Goal: Communication & Community: Ask a question

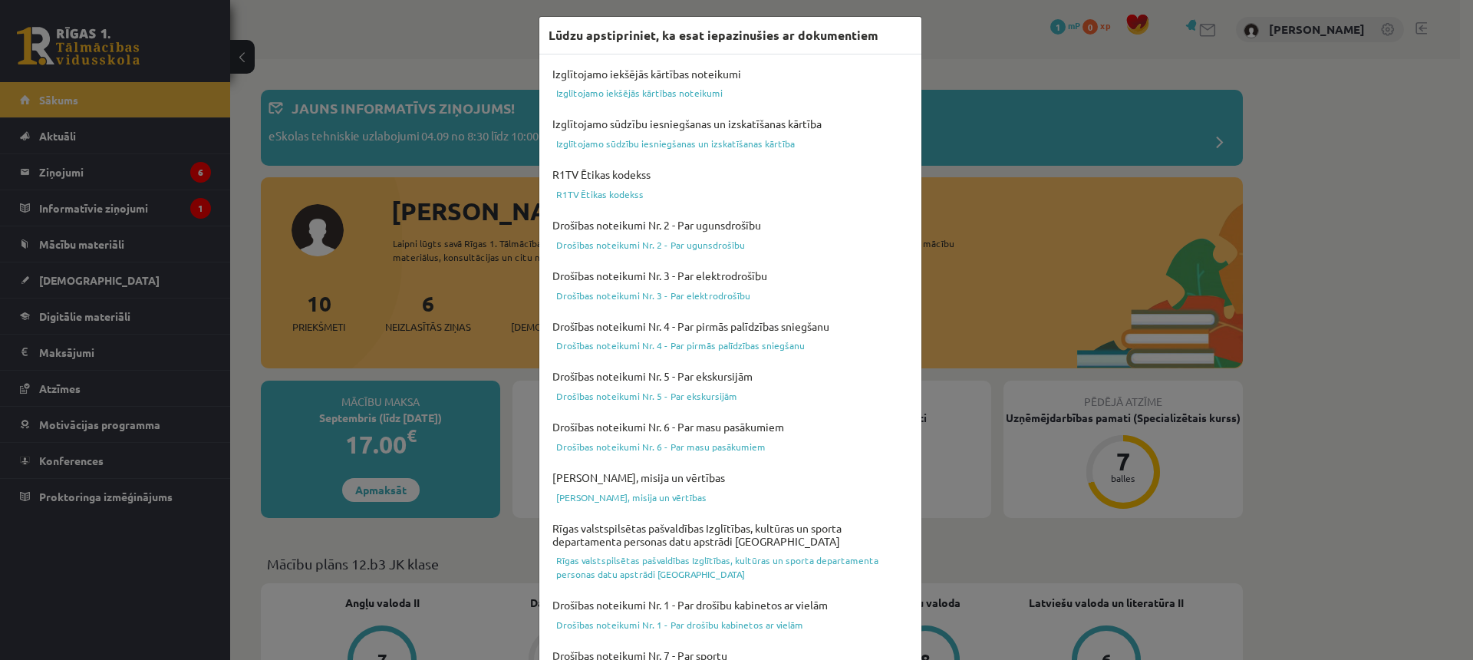
click at [436, 120] on div "Lūdzu apstipriniet, ka esat iepazinušies ar dokumentiem Izglītojamo iekšējās kā…" at bounding box center [736, 330] width 1473 height 660
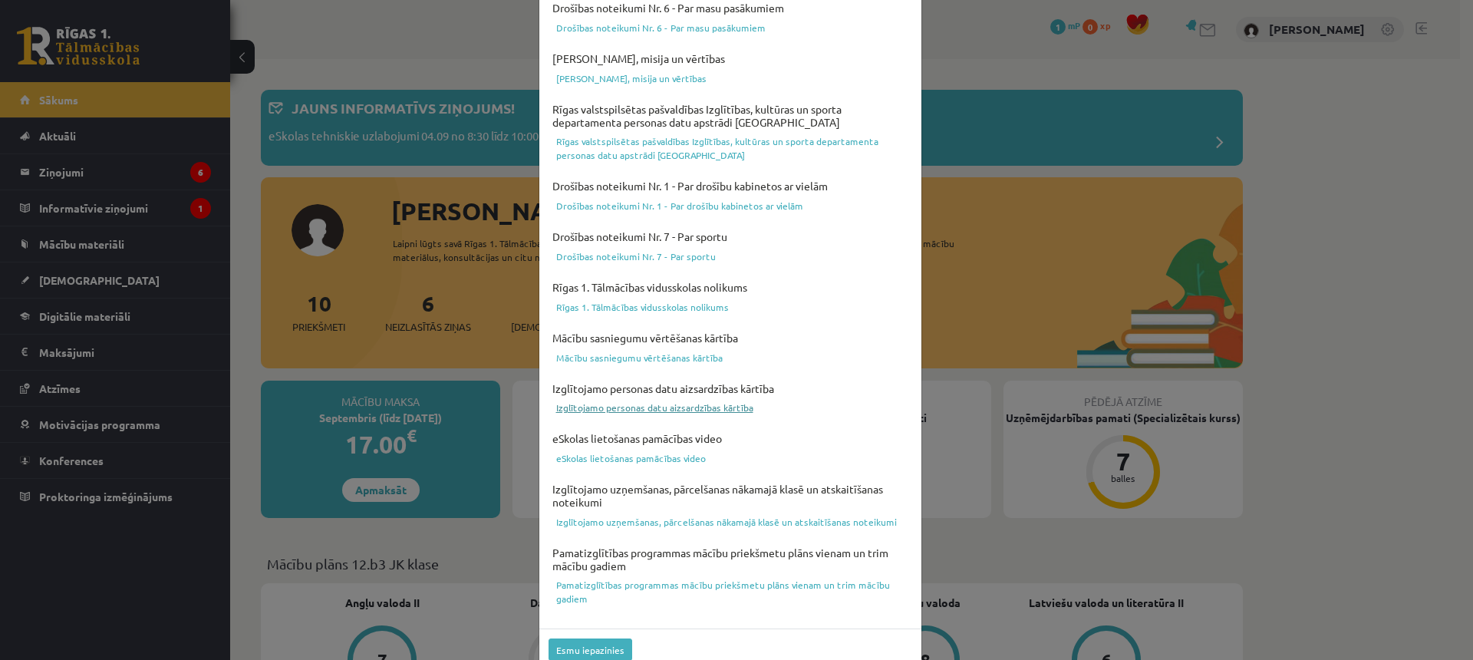
scroll to position [446, 0]
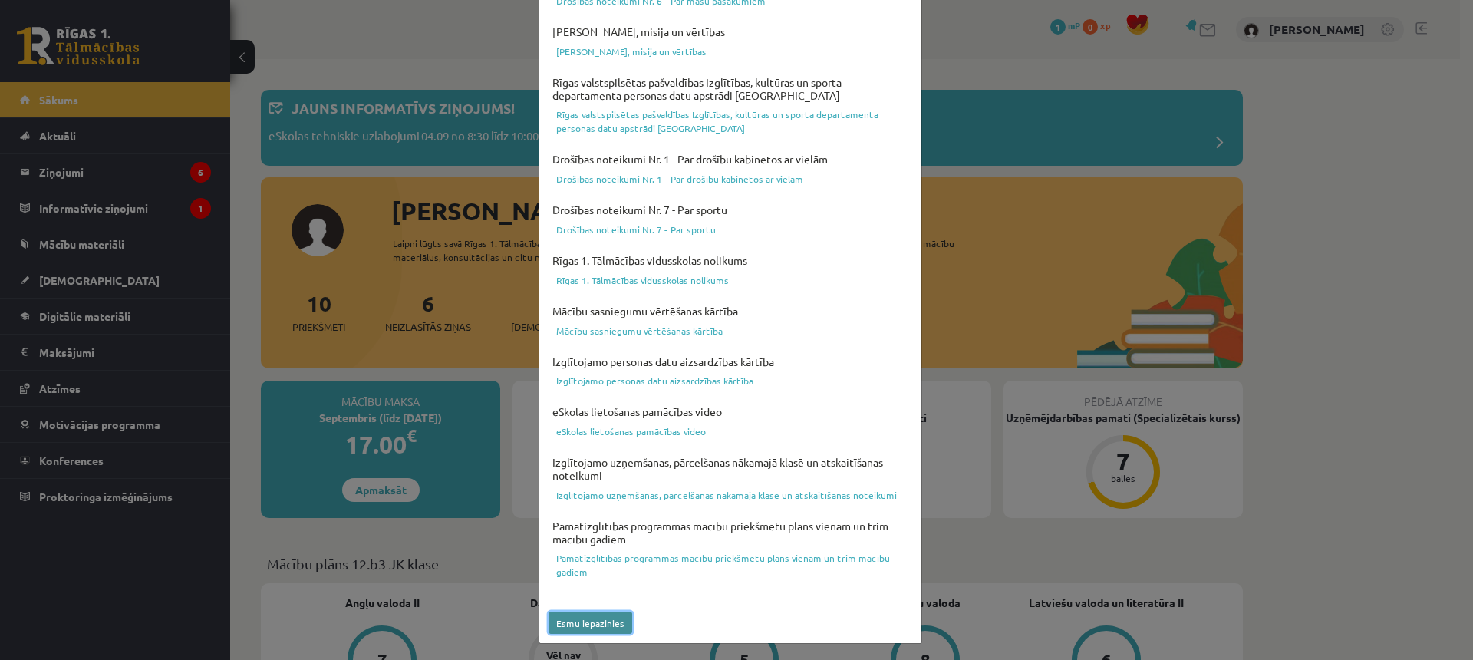
click at [583, 626] on button "Esmu iepazinies" at bounding box center [590, 622] width 84 height 22
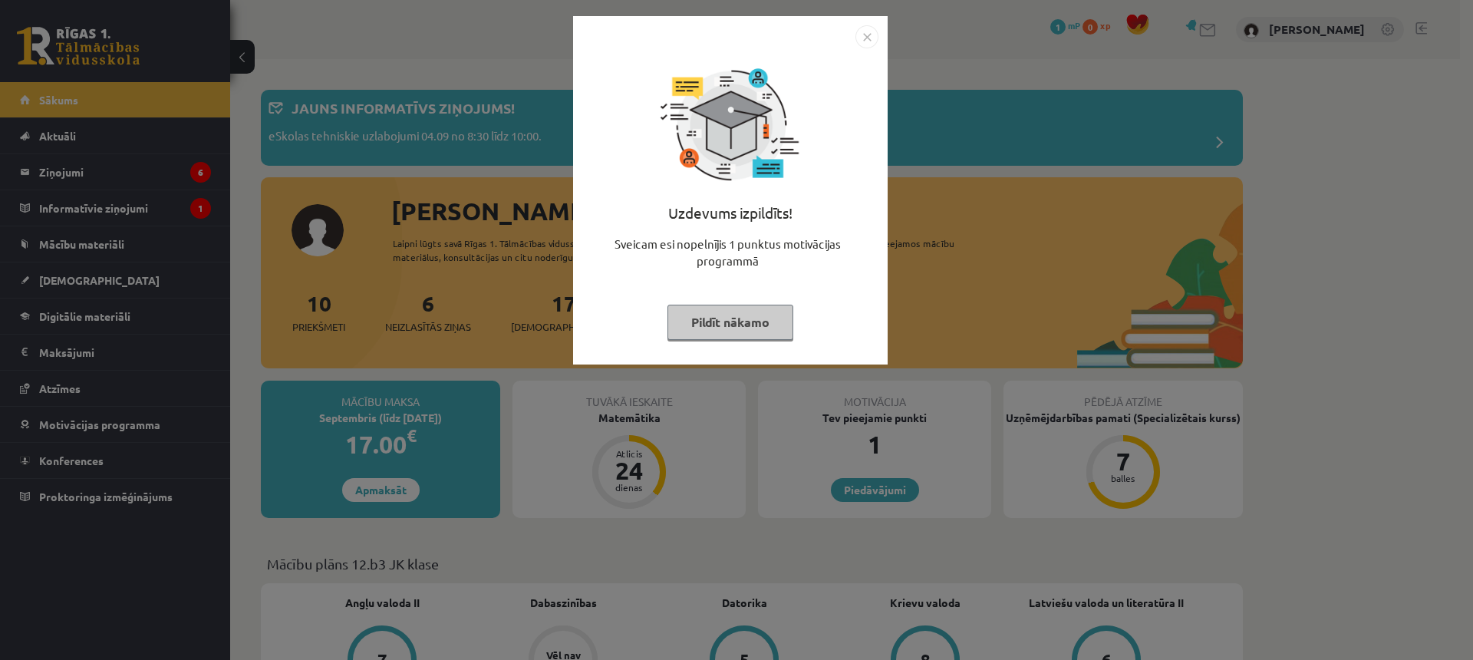
click at [713, 328] on button "Pildīt nākamo" at bounding box center [730, 322] width 126 height 35
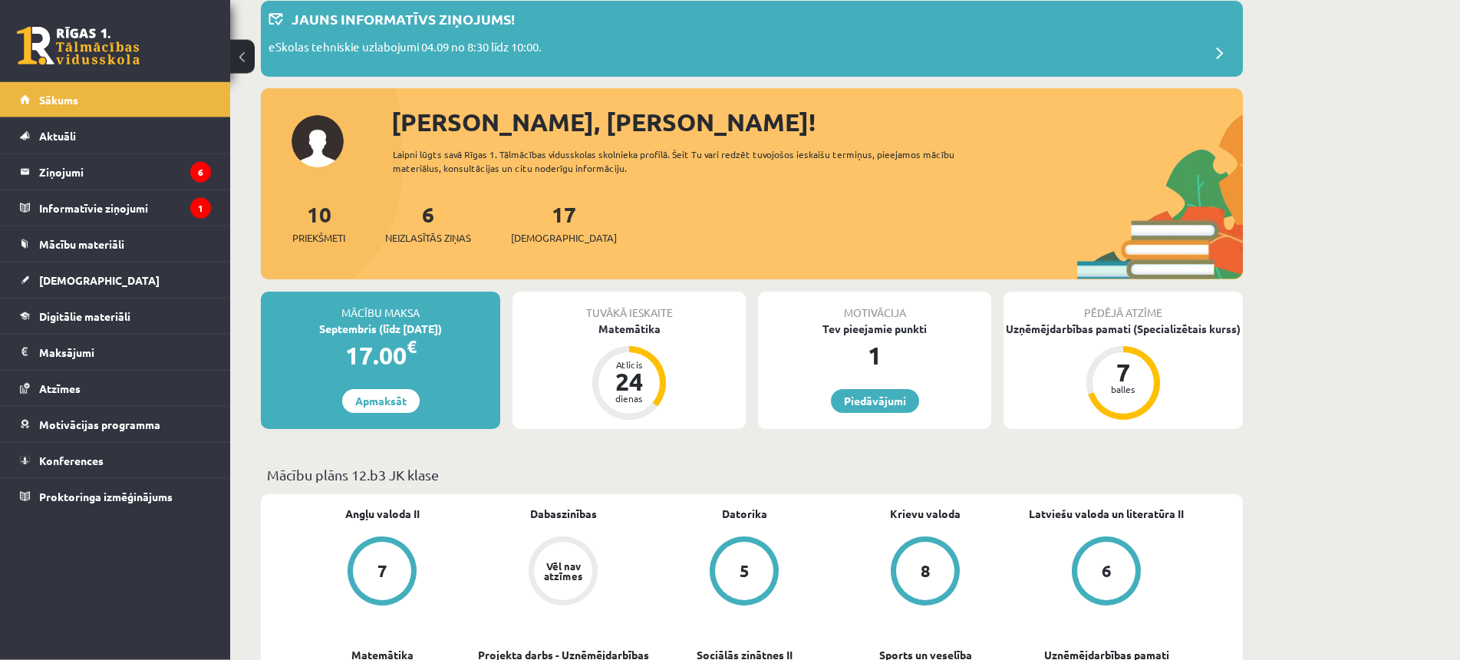
scroll to position [235, 0]
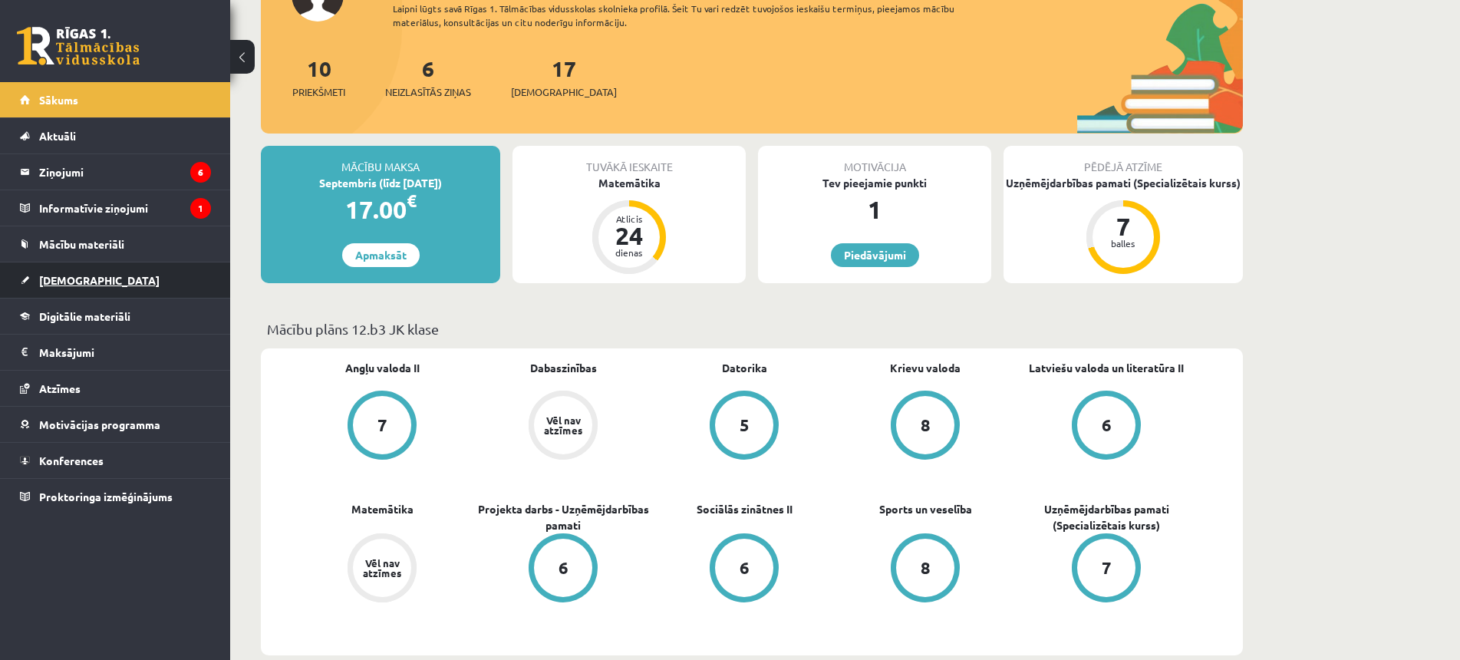
click at [128, 276] on link "[DEMOGRAPHIC_DATA]" at bounding box center [115, 279] width 191 height 35
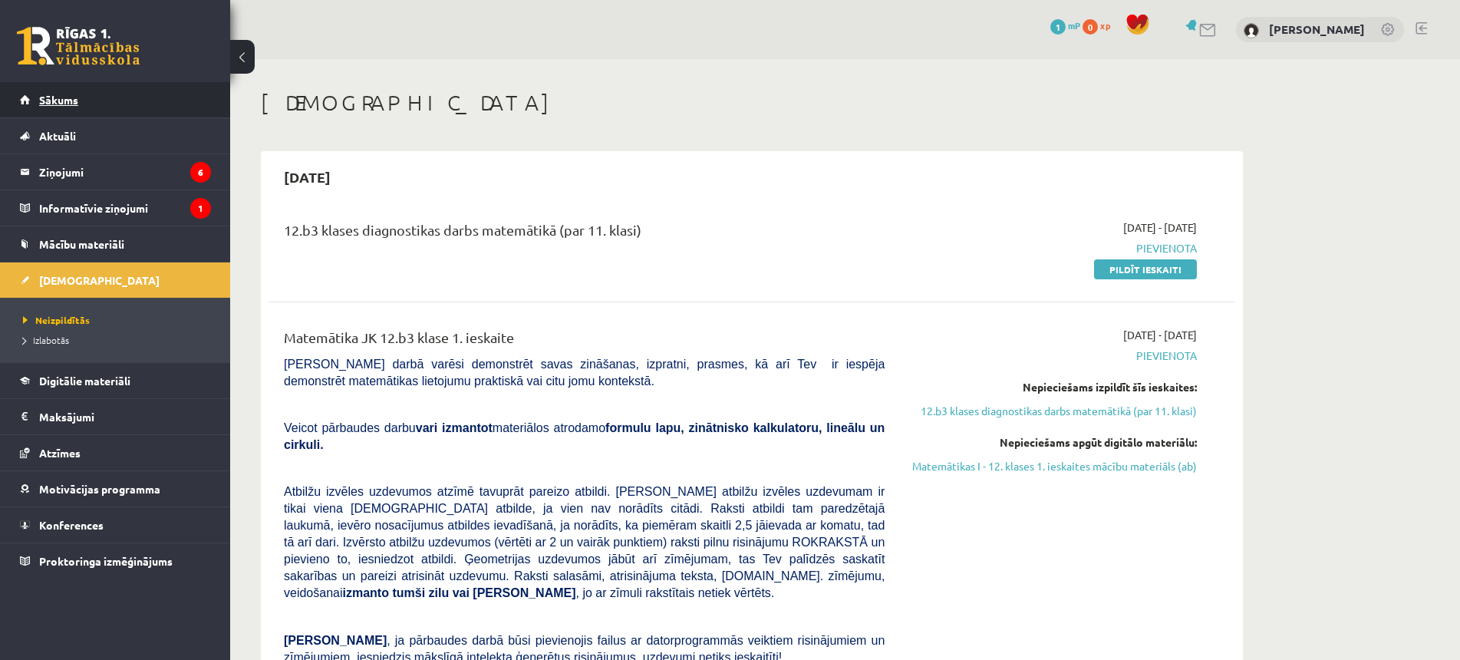
click at [104, 110] on link "Sākums" at bounding box center [115, 99] width 191 height 35
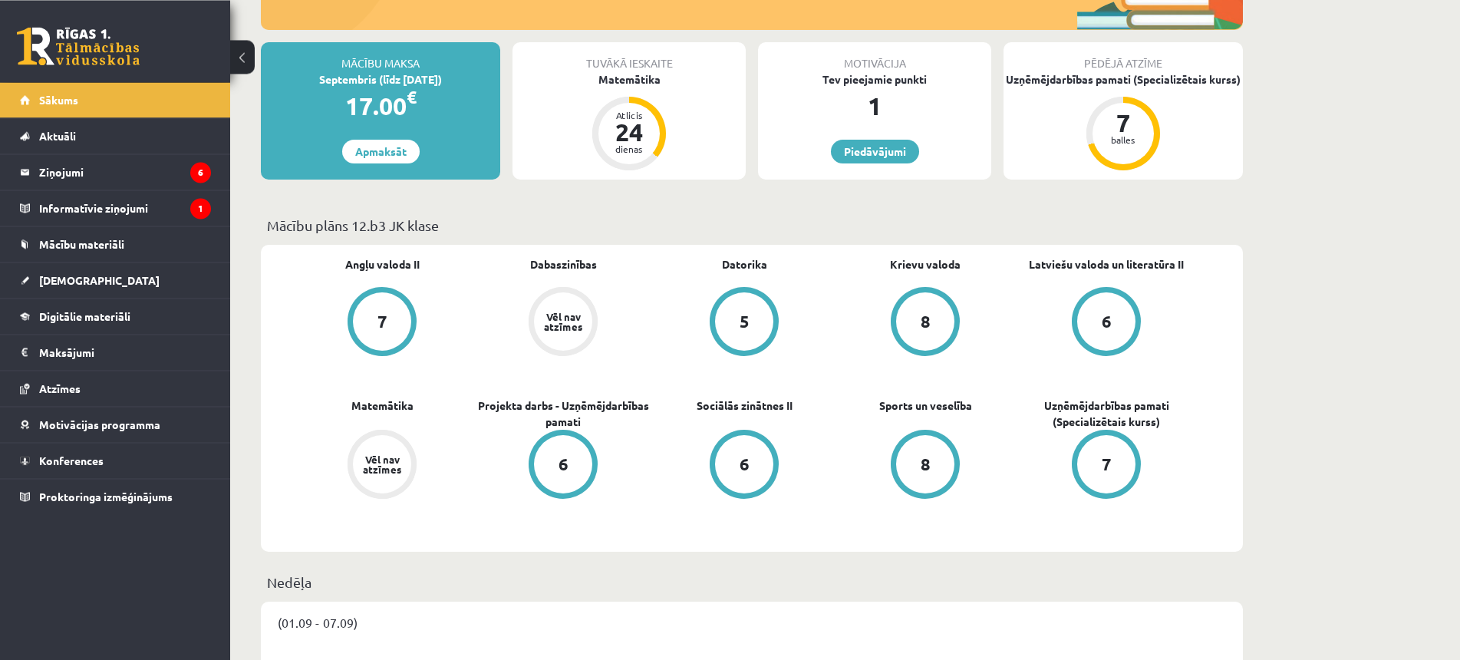
scroll to position [78, 0]
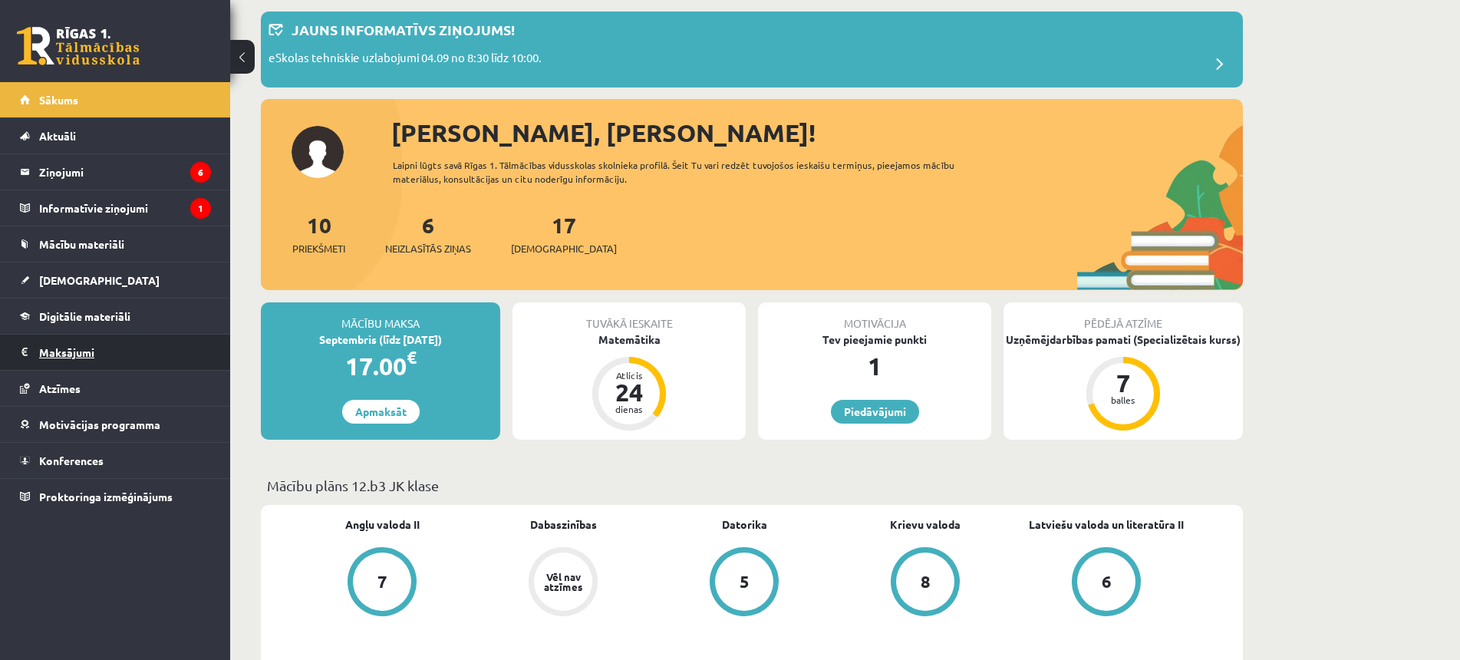
click at [107, 357] on legend "Maksājumi 0" at bounding box center [125, 351] width 172 height 35
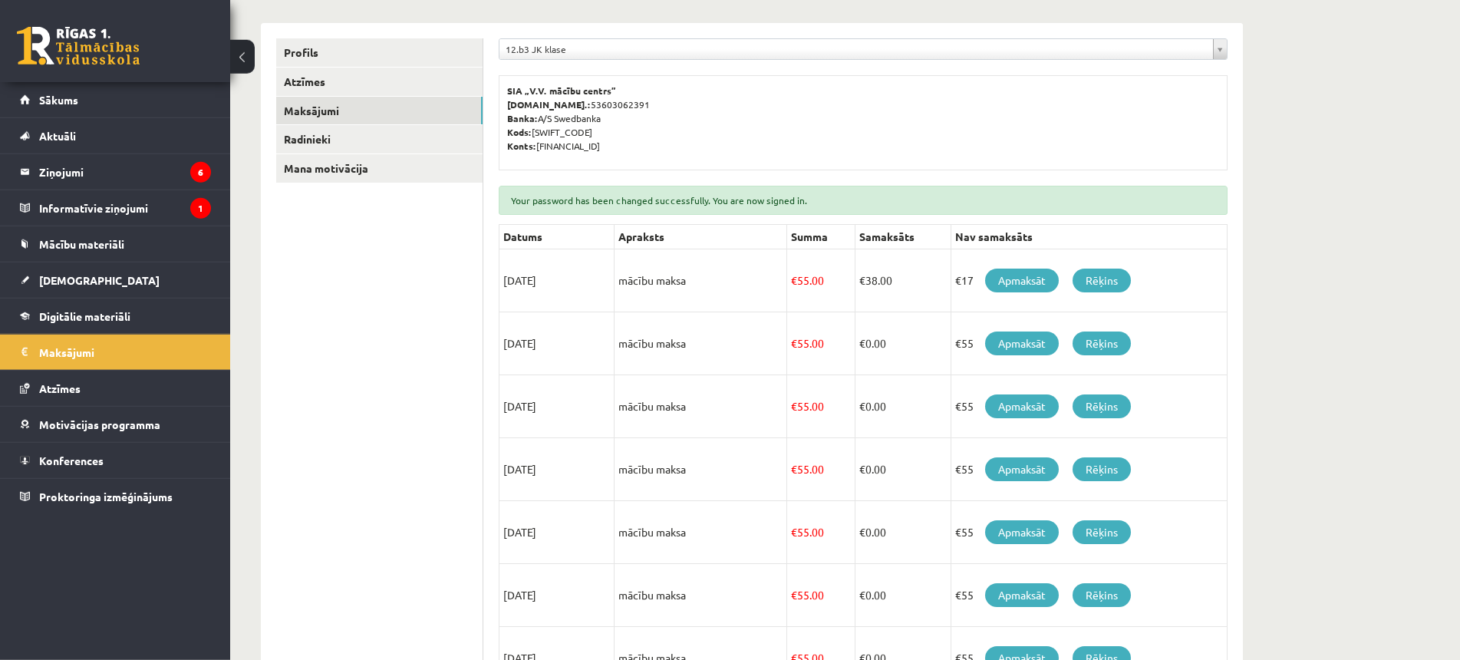
scroll to position [152, 0]
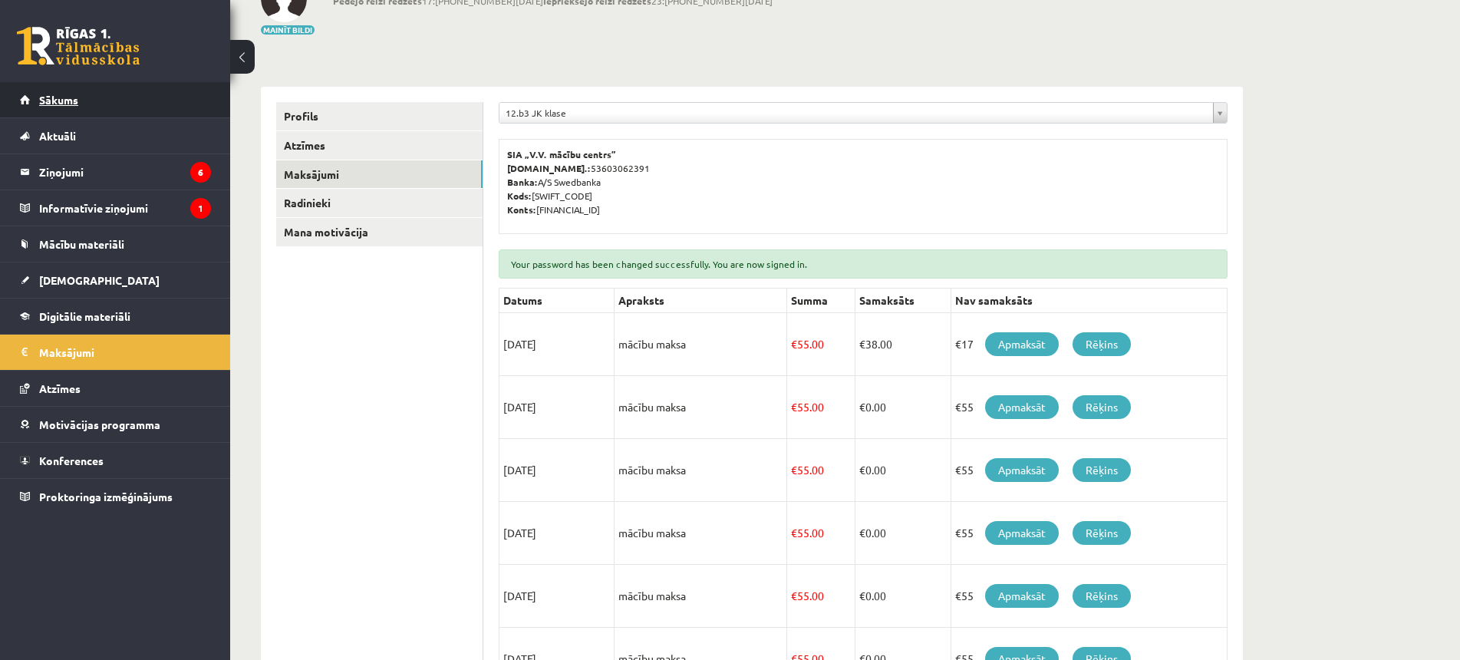
click at [39, 113] on link "Sākums" at bounding box center [115, 99] width 191 height 35
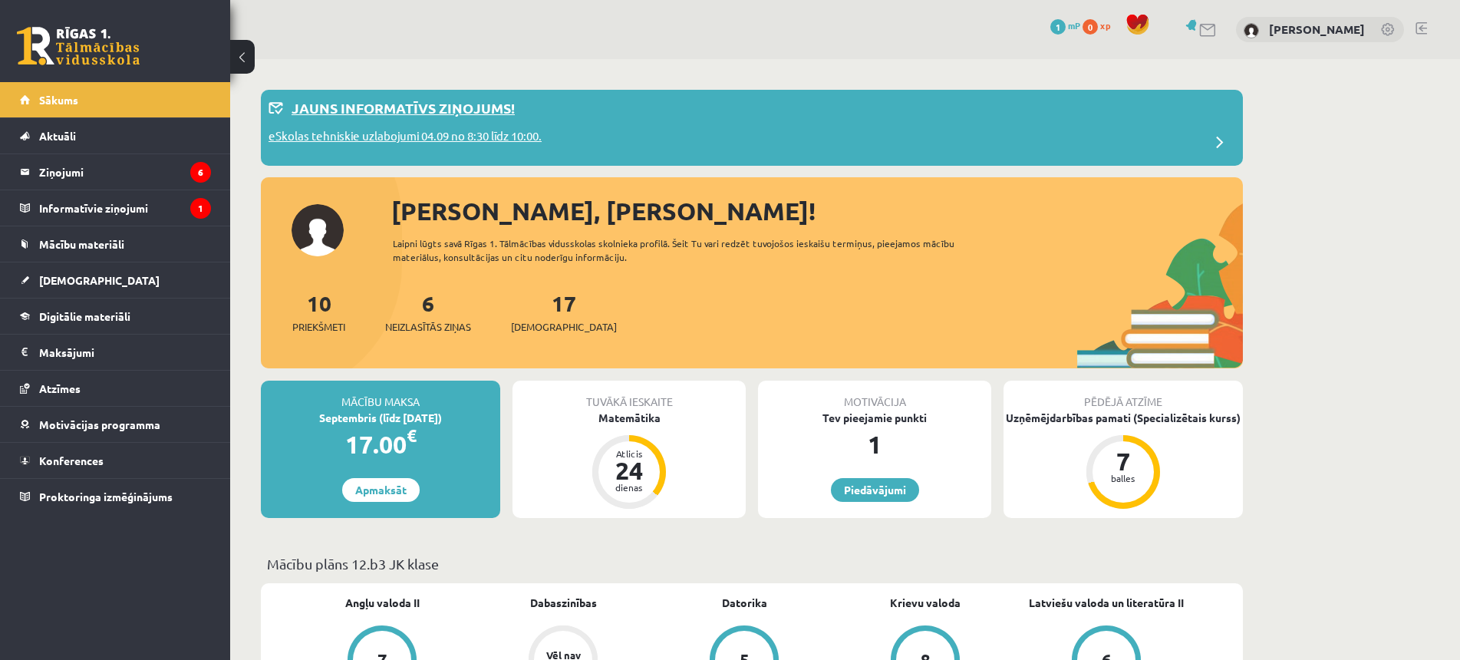
click at [432, 144] on p "eSkolas tehniskie uzlabojumi 04.09 no 8:30 līdz 10:00." at bounding box center [404, 137] width 273 height 21
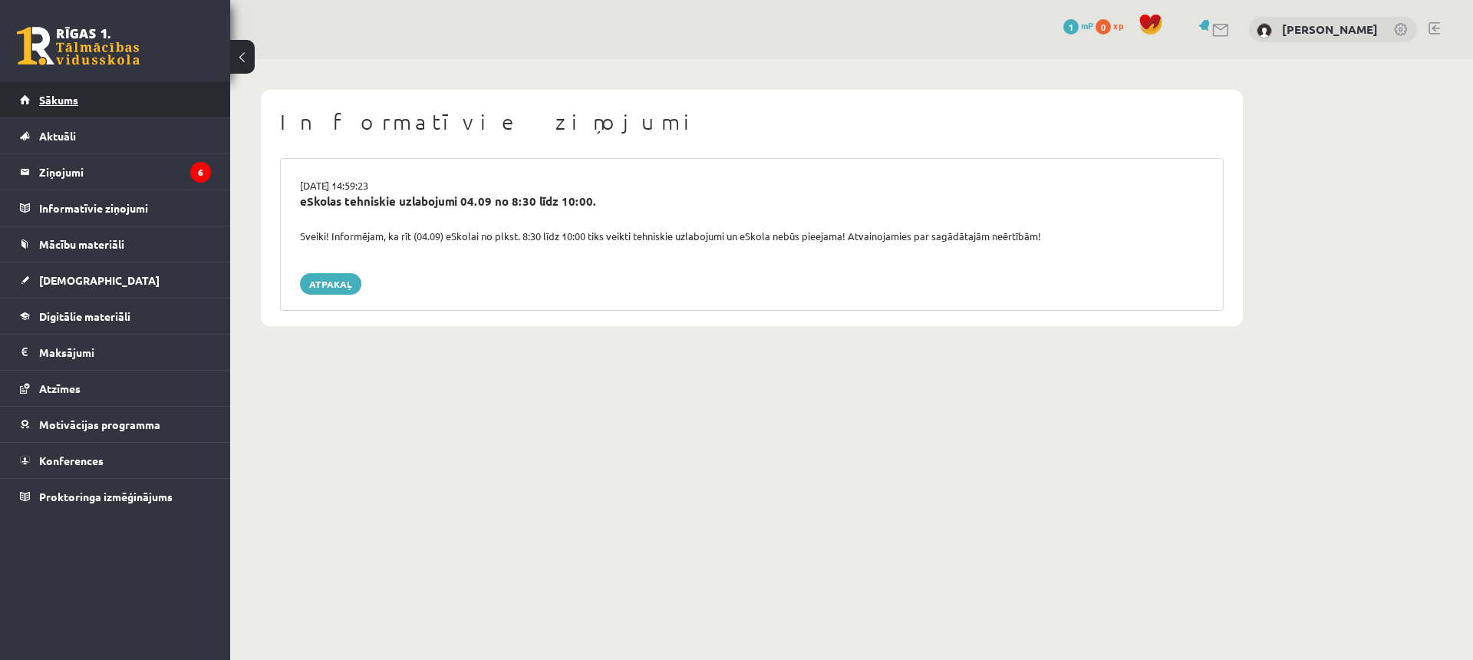
click at [79, 105] on link "Sākums" at bounding box center [115, 99] width 191 height 35
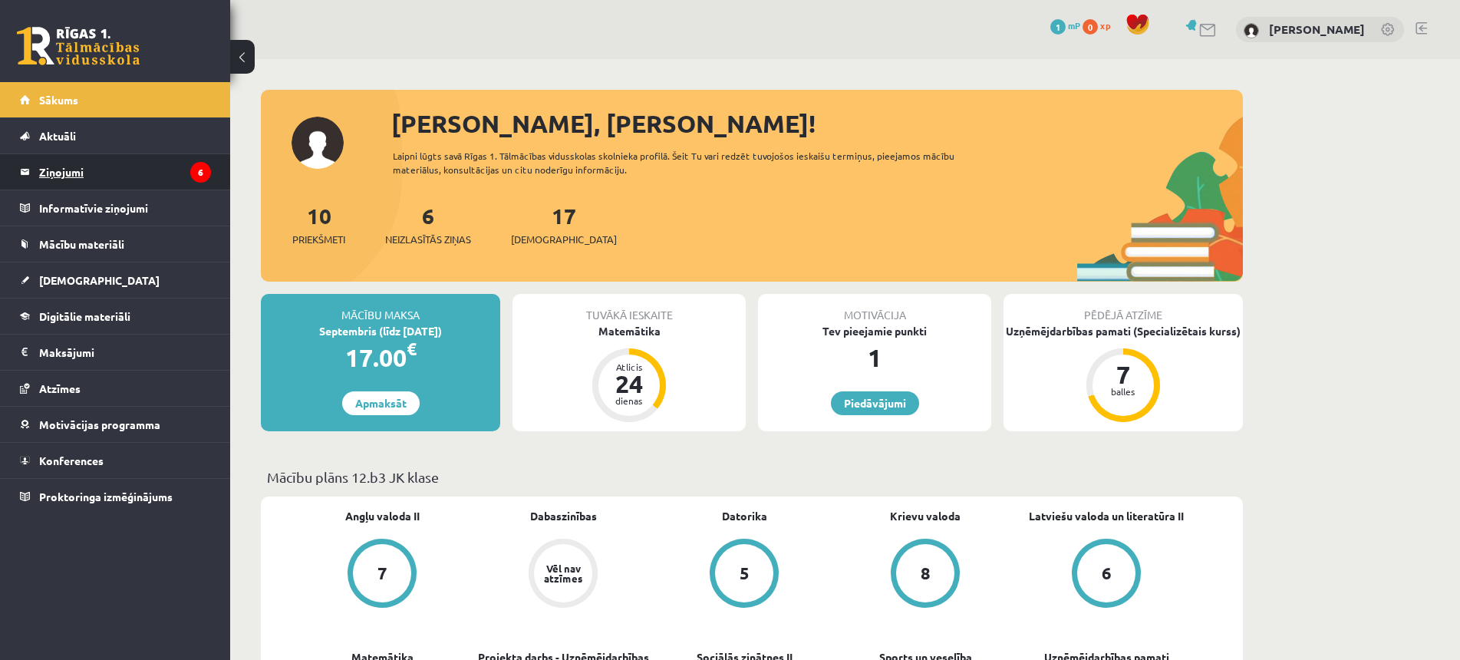
click at [87, 182] on legend "Ziņojumi 6" at bounding box center [125, 171] width 172 height 35
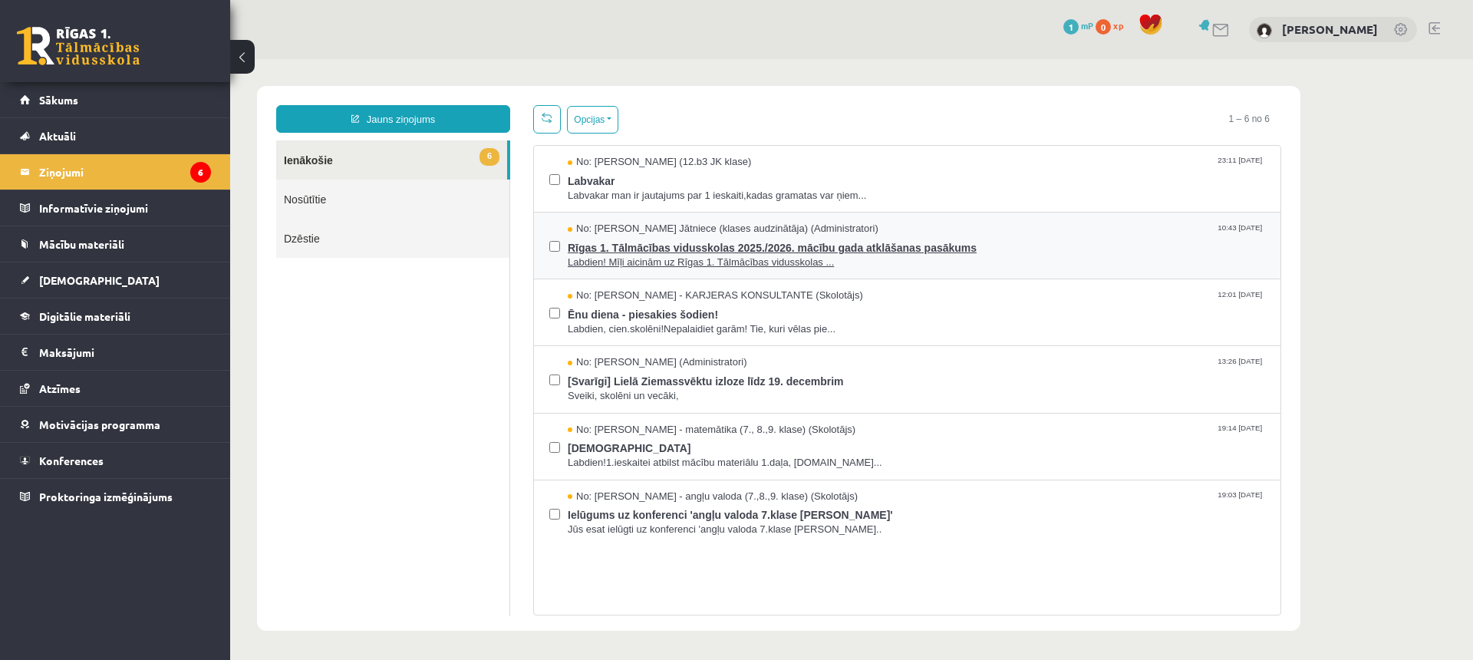
click at [701, 265] on span "Labdien! Mīļi aicinām uz Rīgas 1. Tālmācības vidusskolas ..." at bounding box center [916, 262] width 697 height 15
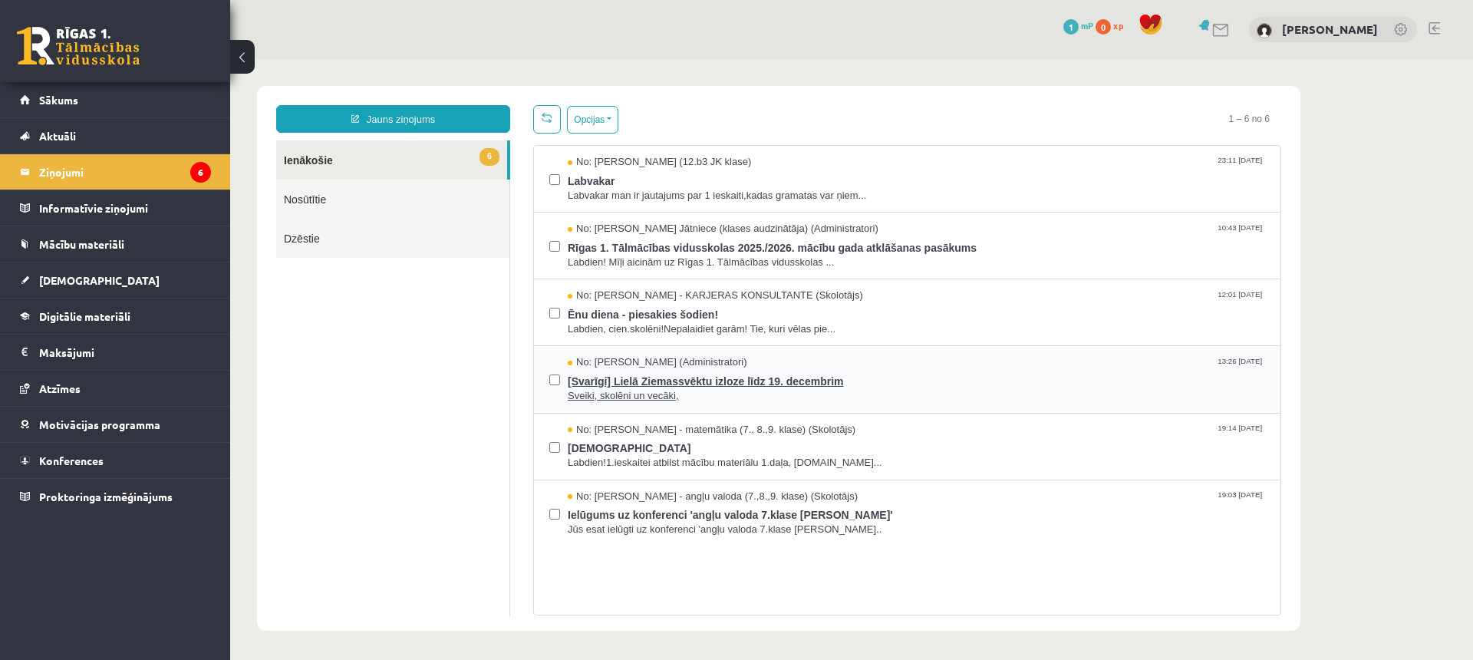
click at [665, 383] on span "[Svarīgi] Lielā Ziemassvēktu izloze līdz 19. decembrim" at bounding box center [916, 379] width 697 height 19
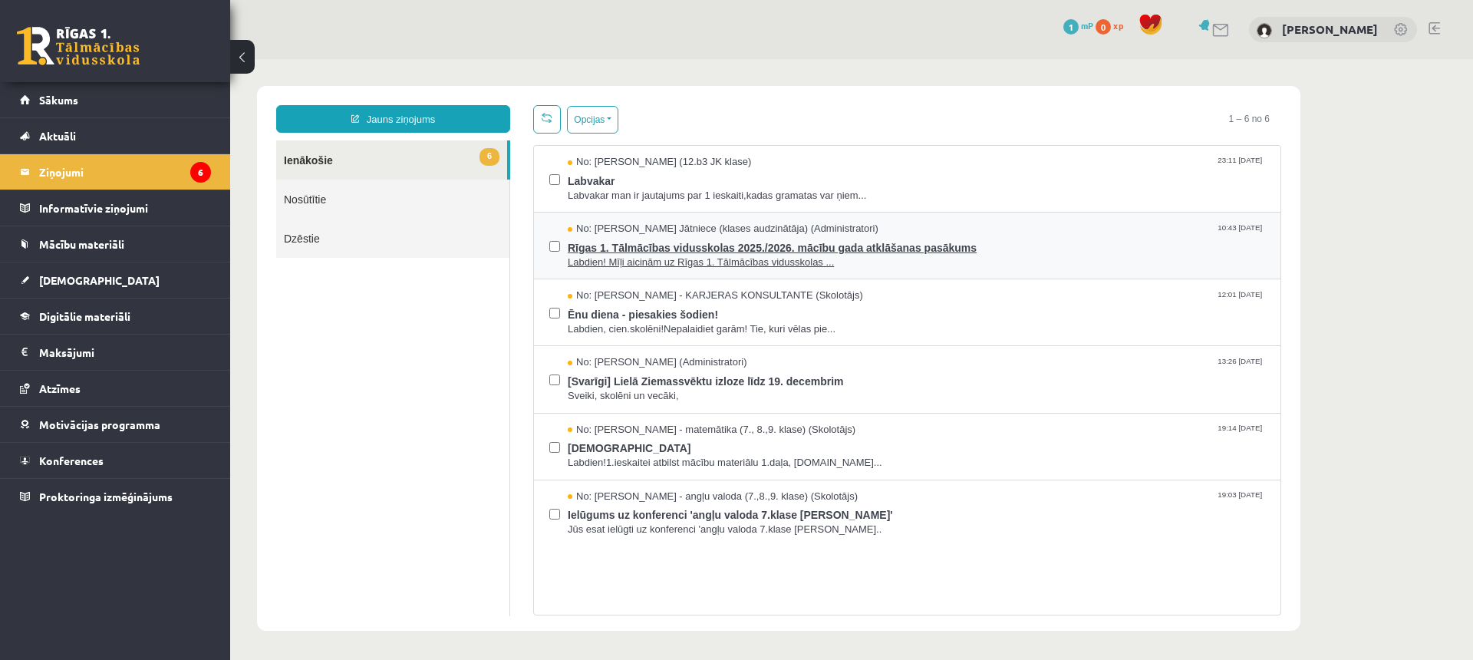
click at [815, 255] on span "Labdien! Mīļi aicinām uz Rīgas 1. Tālmācības vidusskolas ..." at bounding box center [916, 262] width 697 height 15
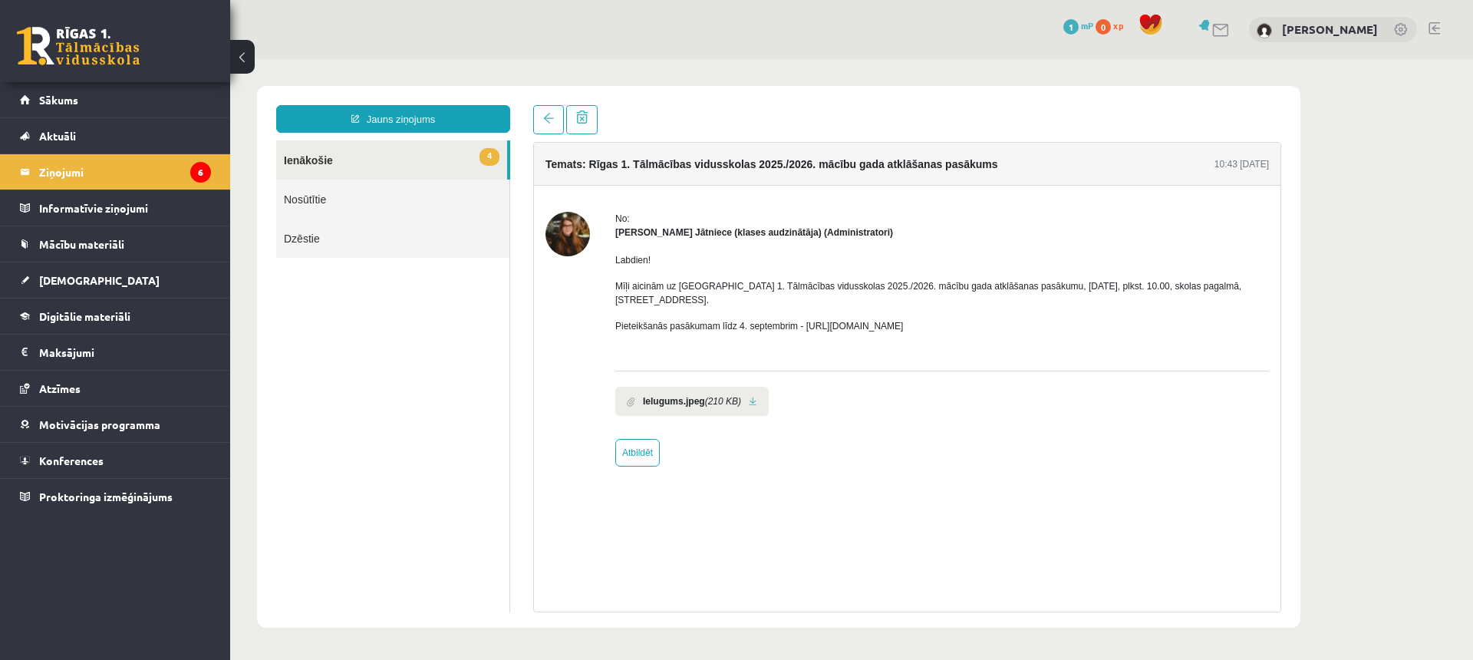
click at [338, 68] on body "**********" at bounding box center [851, 356] width 1243 height 595
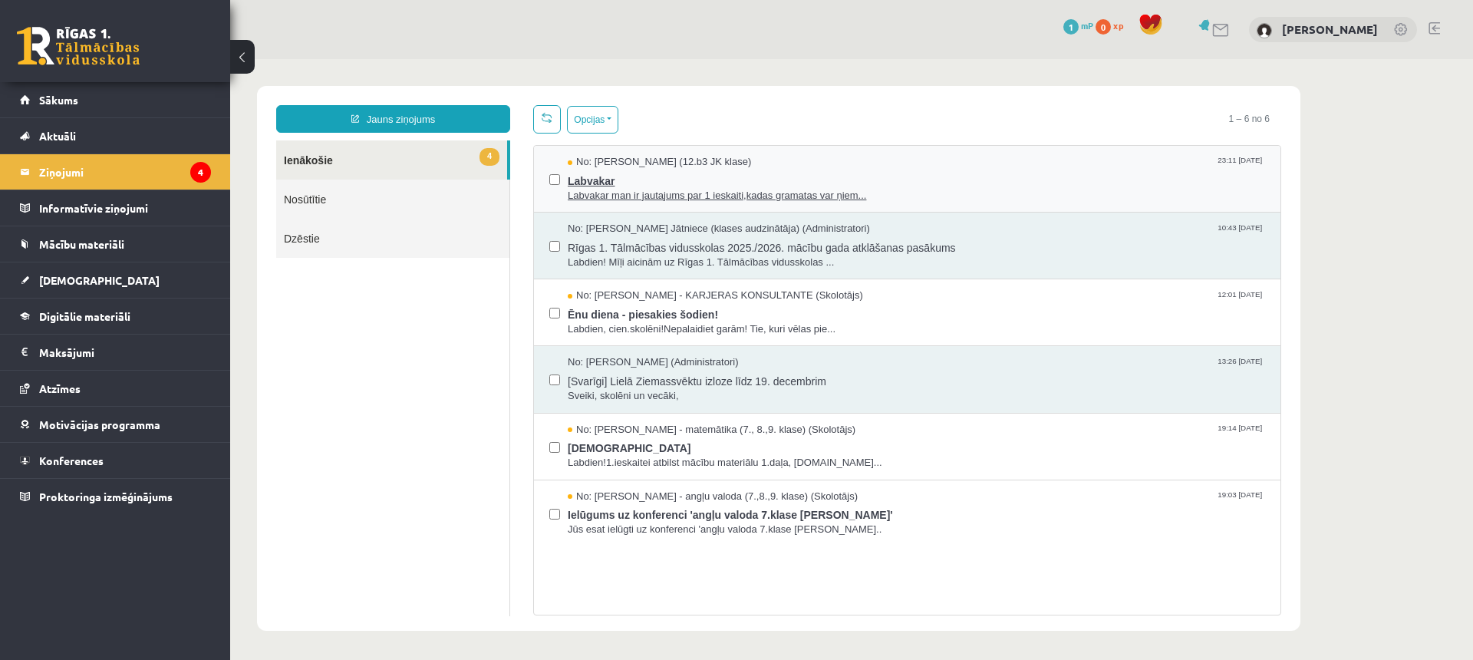
click at [746, 183] on span "Labvakar" at bounding box center [916, 179] width 697 height 19
click at [749, 313] on span "Ēnu diena - piesakies šodien!" at bounding box center [916, 312] width 697 height 19
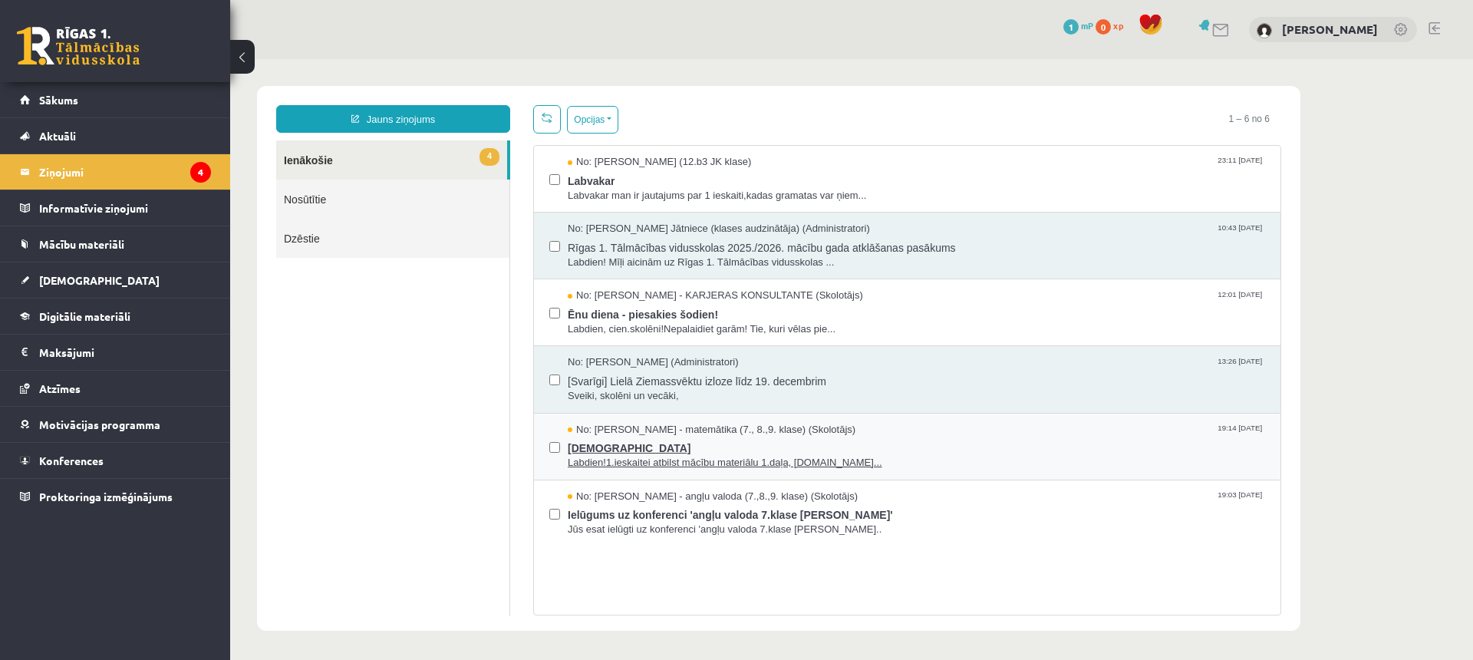
click at [676, 451] on span "[DEMOGRAPHIC_DATA]" at bounding box center [916, 445] width 697 height 19
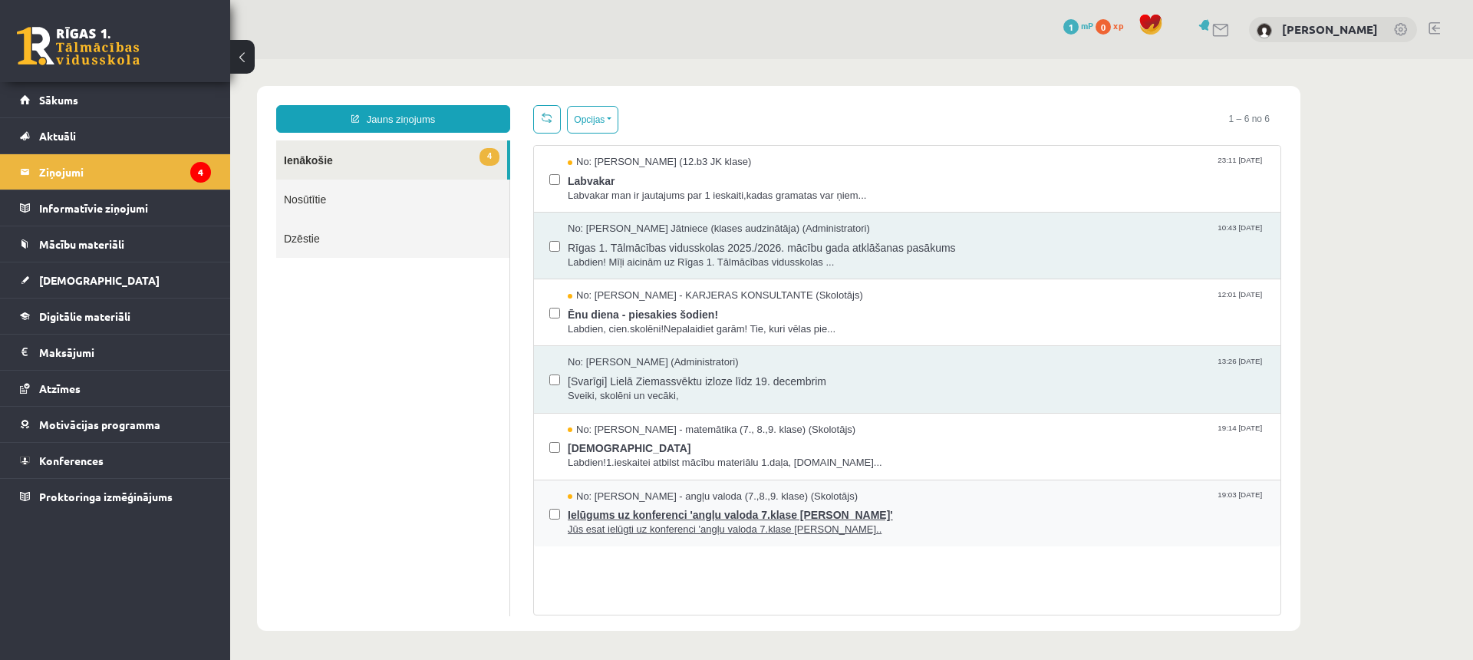
click at [743, 517] on span "Ielūgums uz konferenci 'angļu valoda 7.klase [PERSON_NAME]'" at bounding box center [916, 512] width 697 height 19
